Goal: Task Accomplishment & Management: Use online tool/utility

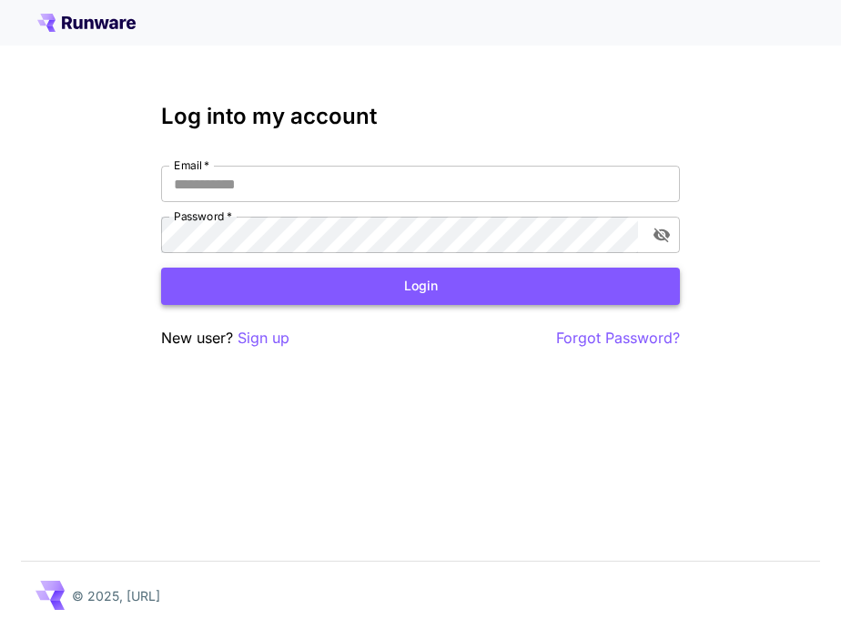
type input "**********"
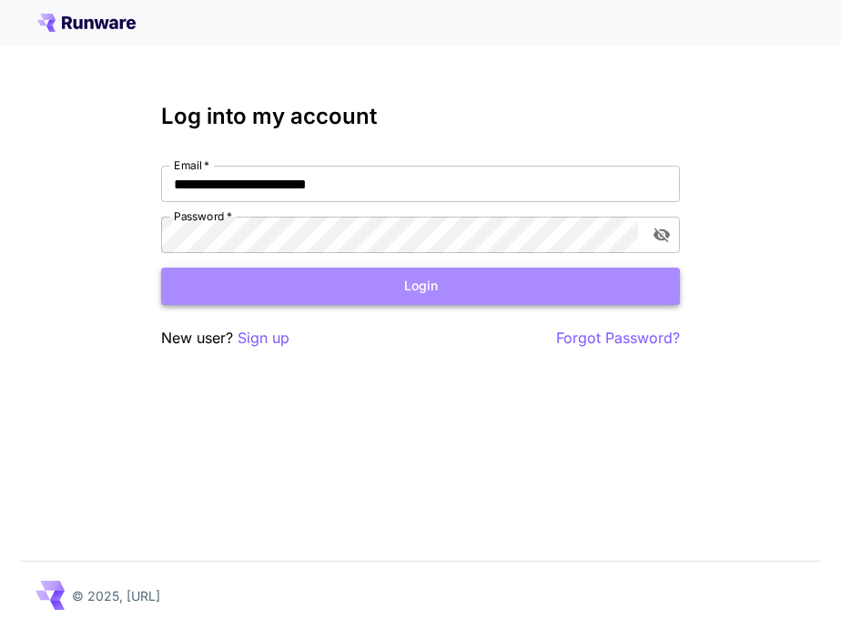
click at [461, 279] on button "Login" at bounding box center [420, 285] width 519 height 37
